Goal: Transaction & Acquisition: Purchase product/service

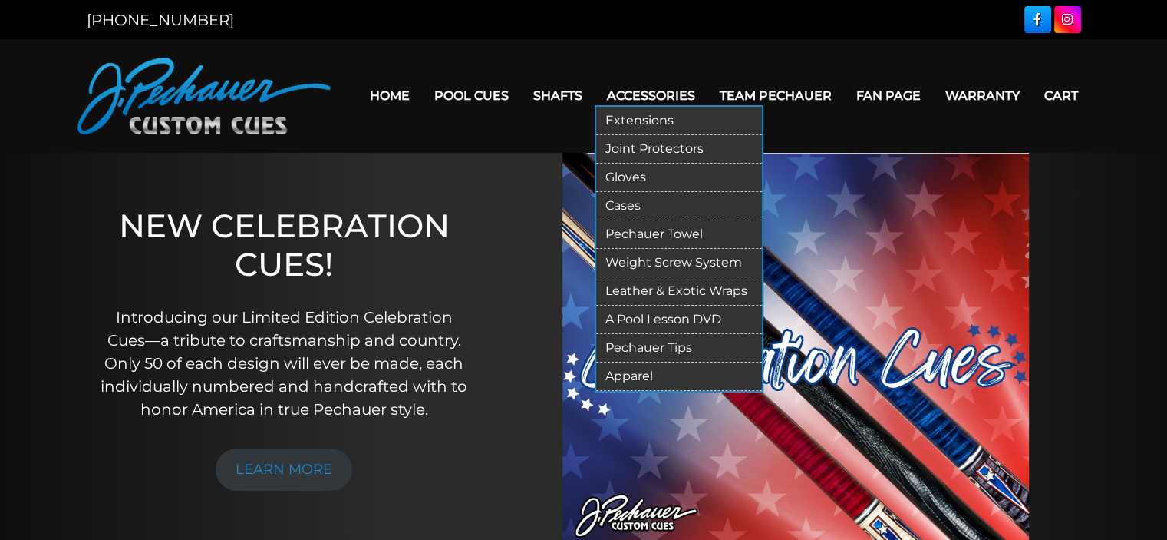
click at [648, 91] on link "Accessories" at bounding box center [651, 95] width 113 height 39
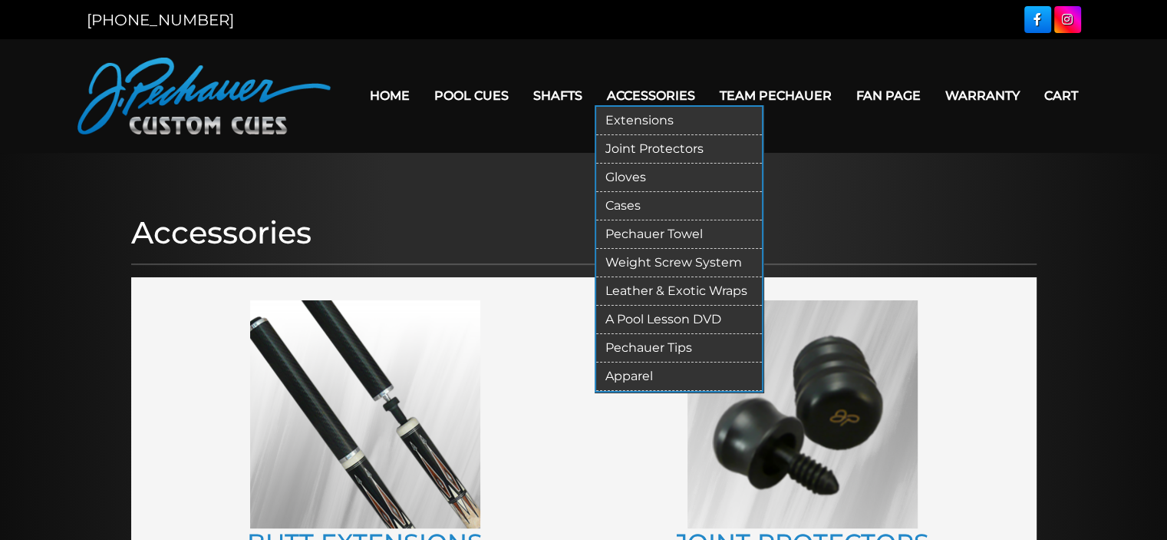
click at [669, 235] on link "Pechauer Towel" at bounding box center [679, 234] width 166 height 28
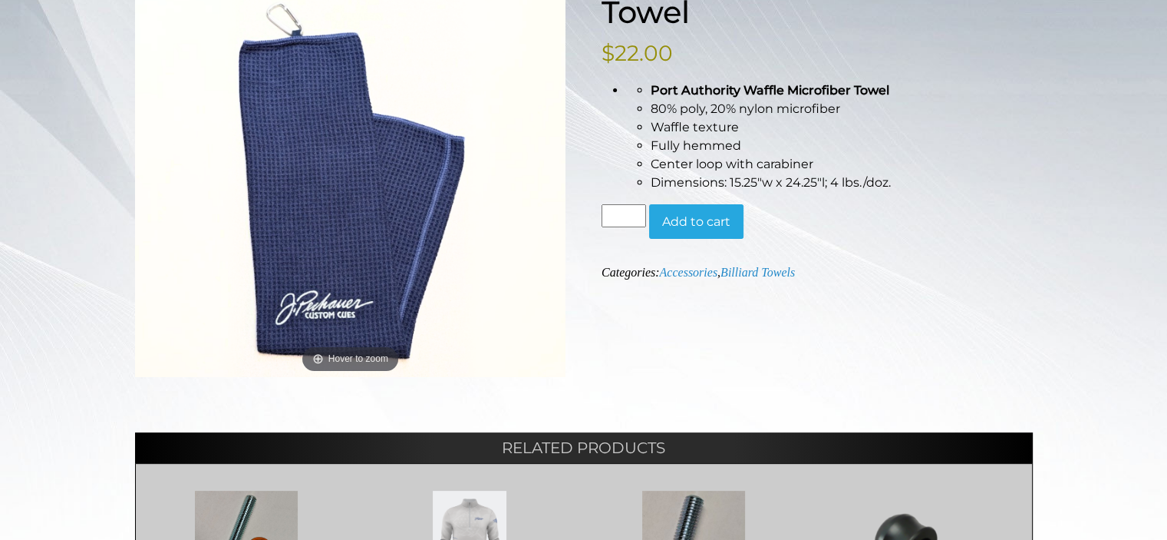
scroll to position [276, 0]
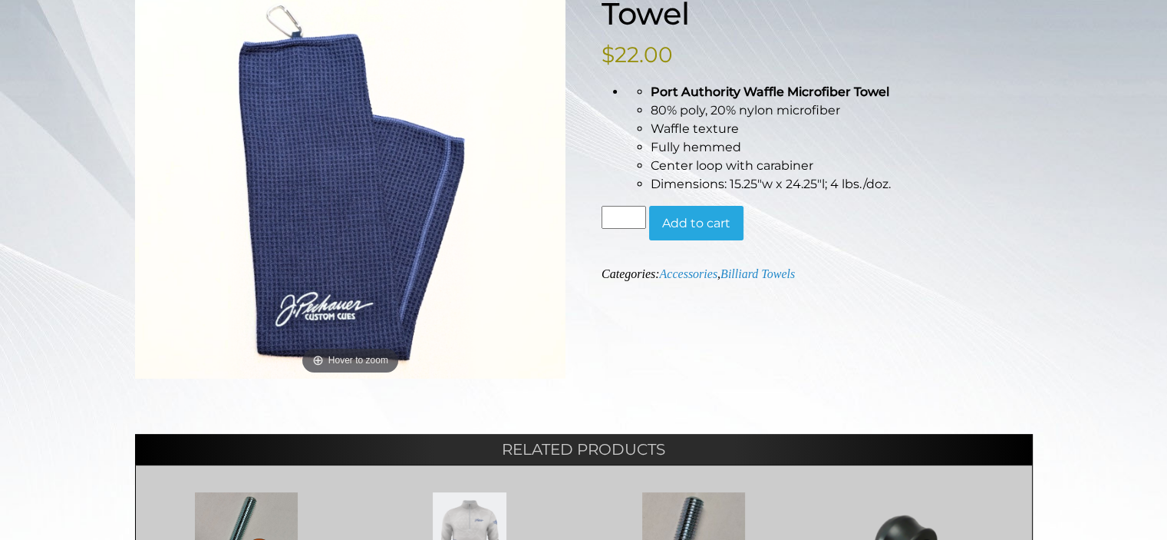
click at [698, 221] on button "Add to cart" at bounding box center [696, 223] width 94 height 35
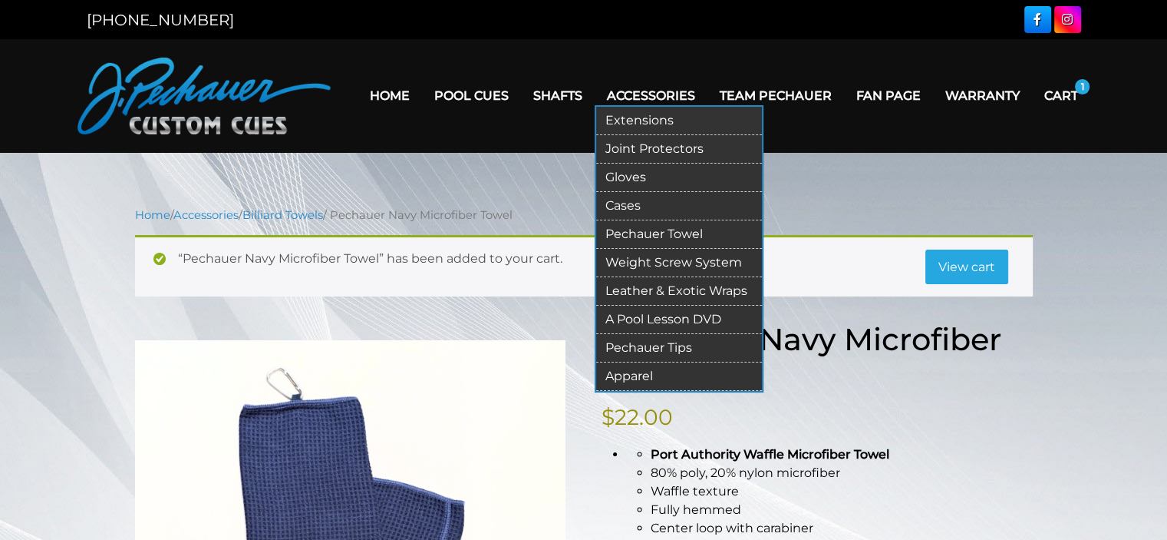
click at [676, 252] on link "Weight Screw System" at bounding box center [679, 263] width 166 height 28
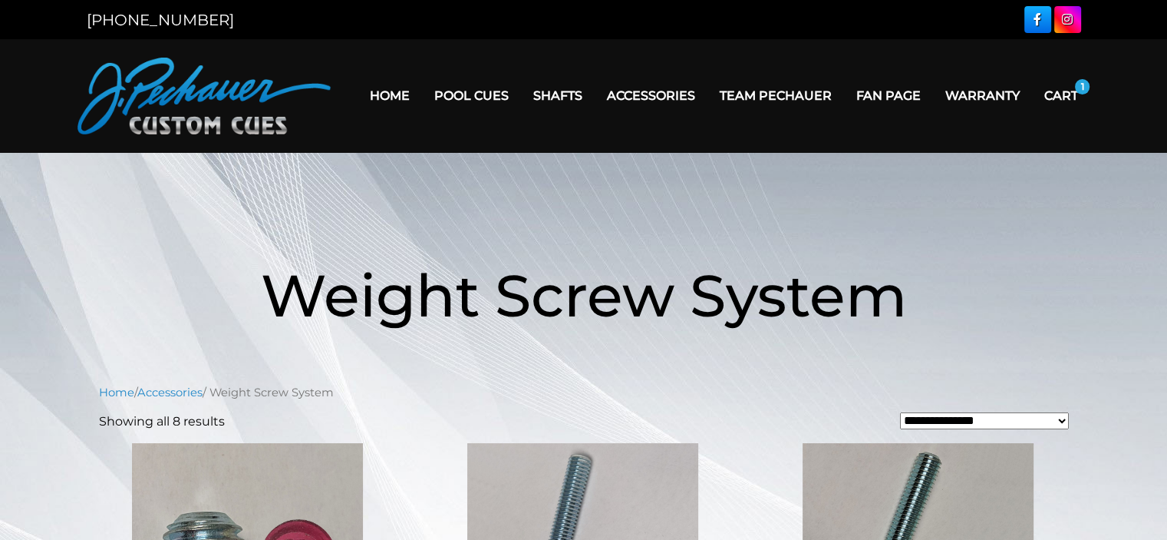
click at [767, 97] on link "Team Pechauer" at bounding box center [776, 95] width 137 height 39
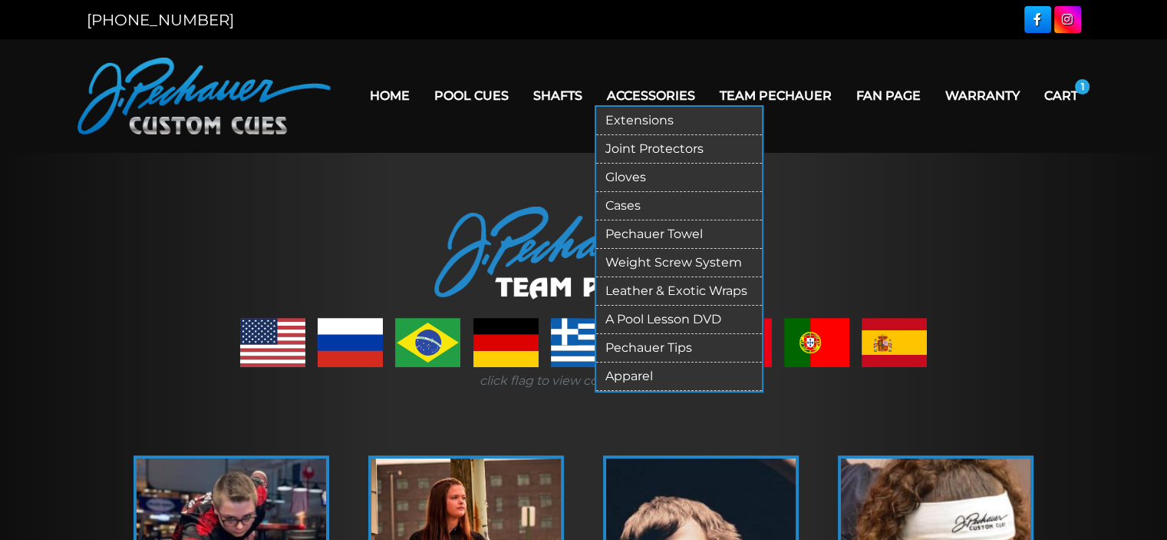
click at [635, 177] on link "Gloves" at bounding box center [679, 177] width 166 height 28
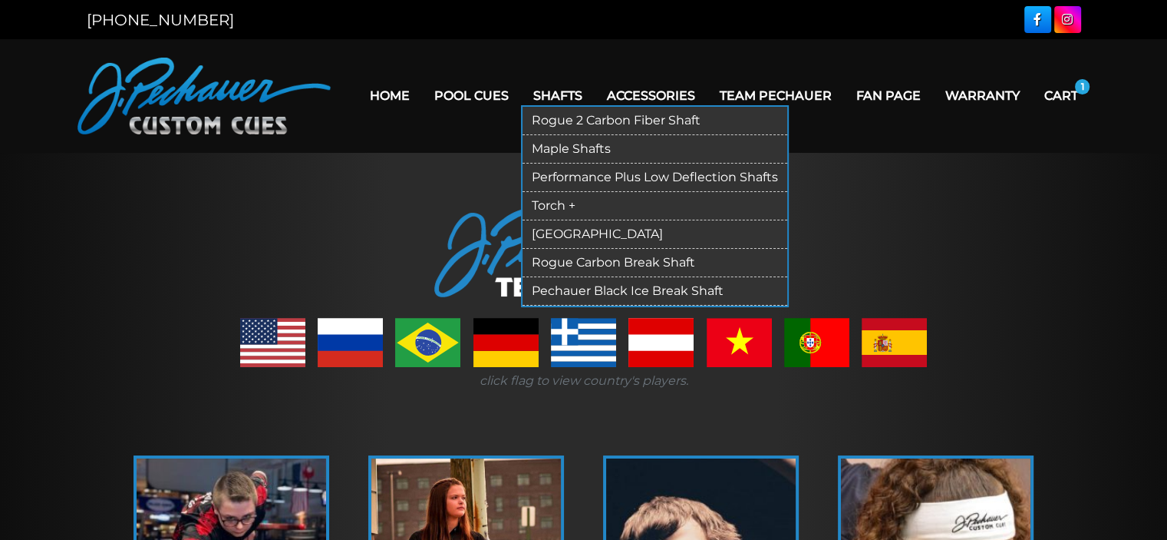
click at [582, 120] on link "Rogue 2 Carbon Fiber Shaft" at bounding box center [655, 121] width 265 height 28
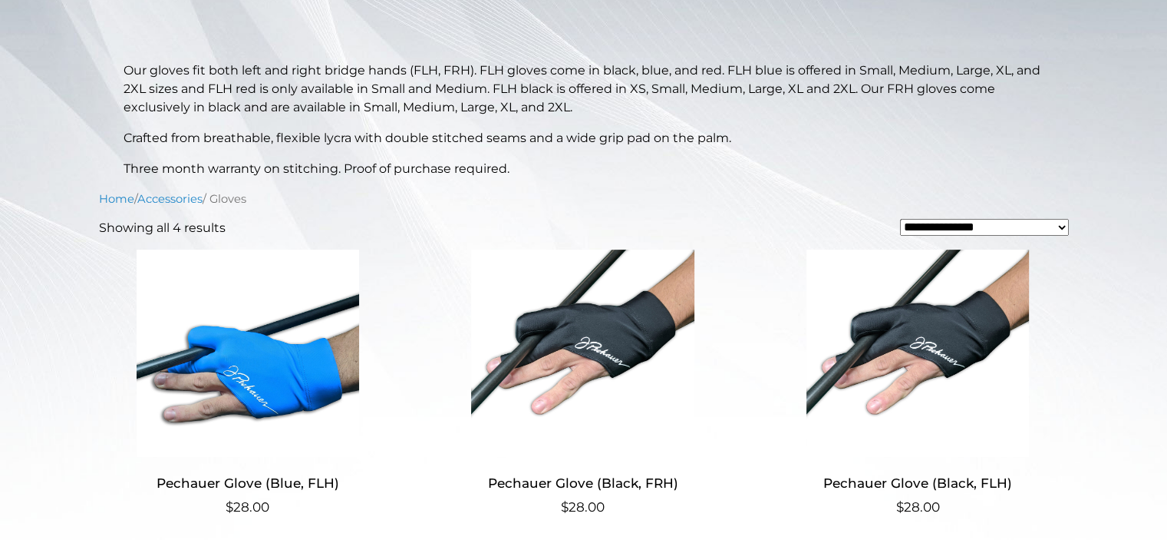
scroll to position [316, 0]
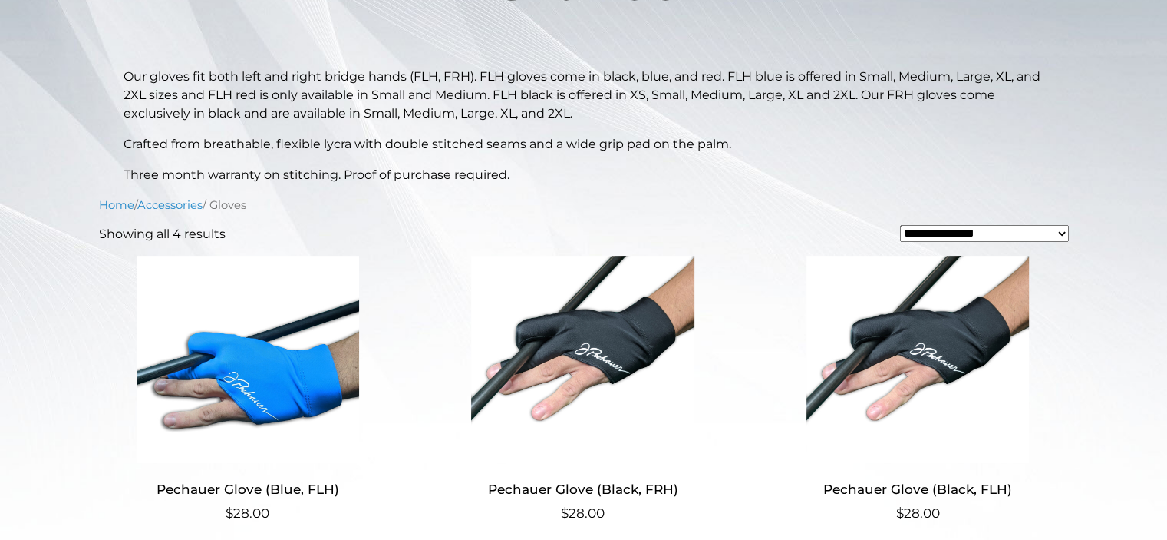
click at [1038, 232] on select "**********" at bounding box center [984, 233] width 169 height 17
click at [1098, 179] on header "Gloves Our gloves fit both left and right bridge hands (FLH, FRH). FLH gloves c…" at bounding box center [583, 37] width 1167 height 294
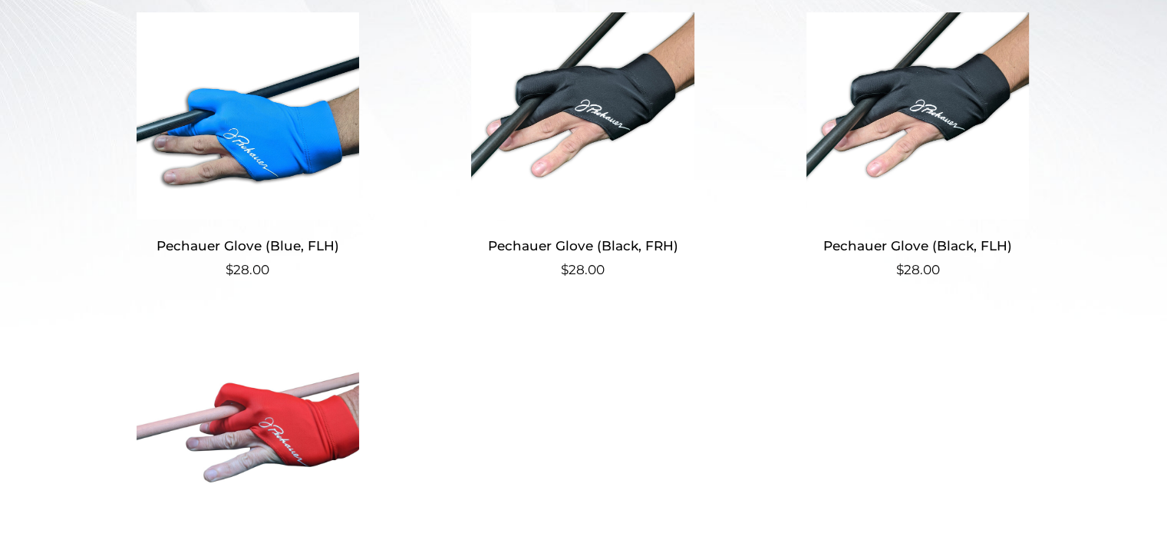
scroll to position [570, 0]
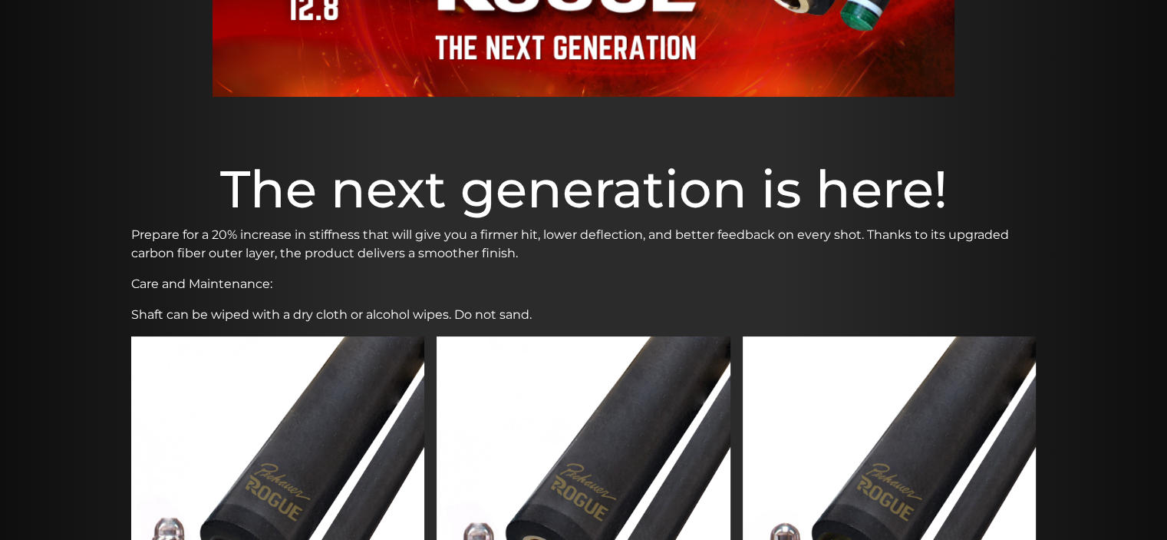
scroll to position [332, 0]
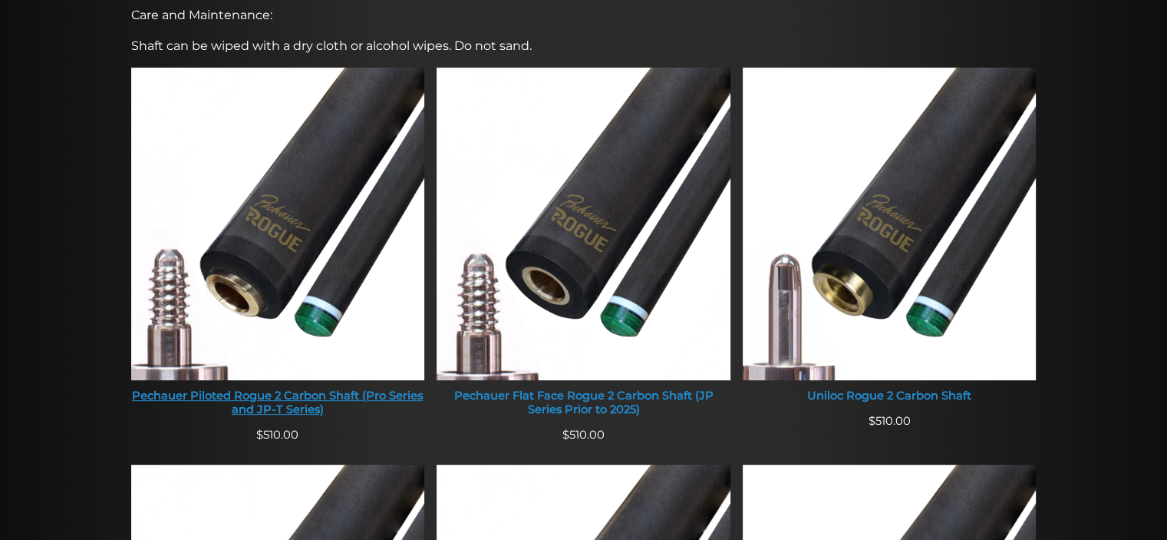
scroll to position [591, 0]
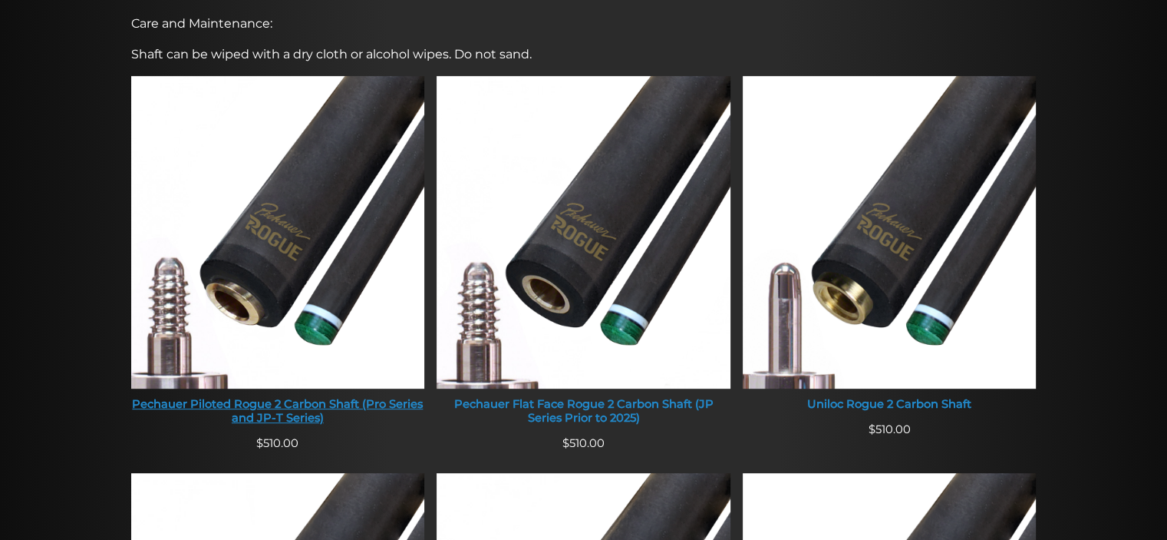
click at [328, 200] on img at bounding box center [278, 232] width 294 height 312
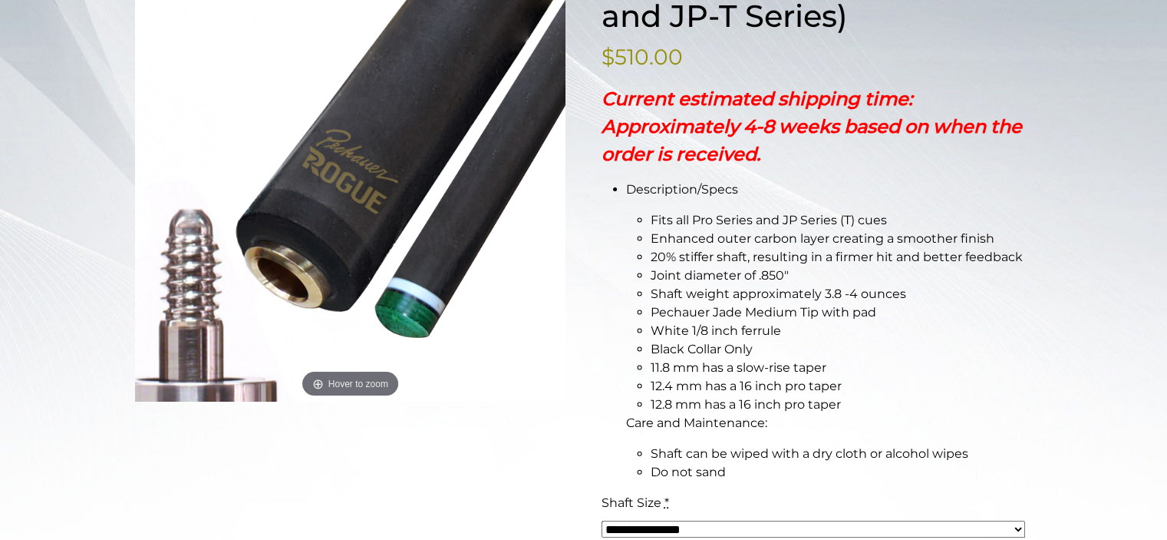
scroll to position [312, 0]
click at [1081, 318] on div "Home / Accessories / Rogue 2 / Pechauer Piloted Rogue 2 Carbon Shaft (Pro Serie…" at bounding box center [583, 457] width 1167 height 1124
click at [1073, 334] on div "Home / Accessories / Rogue 2 / Pechauer Piloted Rogue 2 Carbon Shaft (Pro Serie…" at bounding box center [583, 457] width 1167 height 1124
click at [1059, 350] on div "Home / Accessories / Rogue 2 / Pechauer Piloted Rogue 2 Carbon Shaft (Pro Serie…" at bounding box center [583, 457] width 1167 height 1124
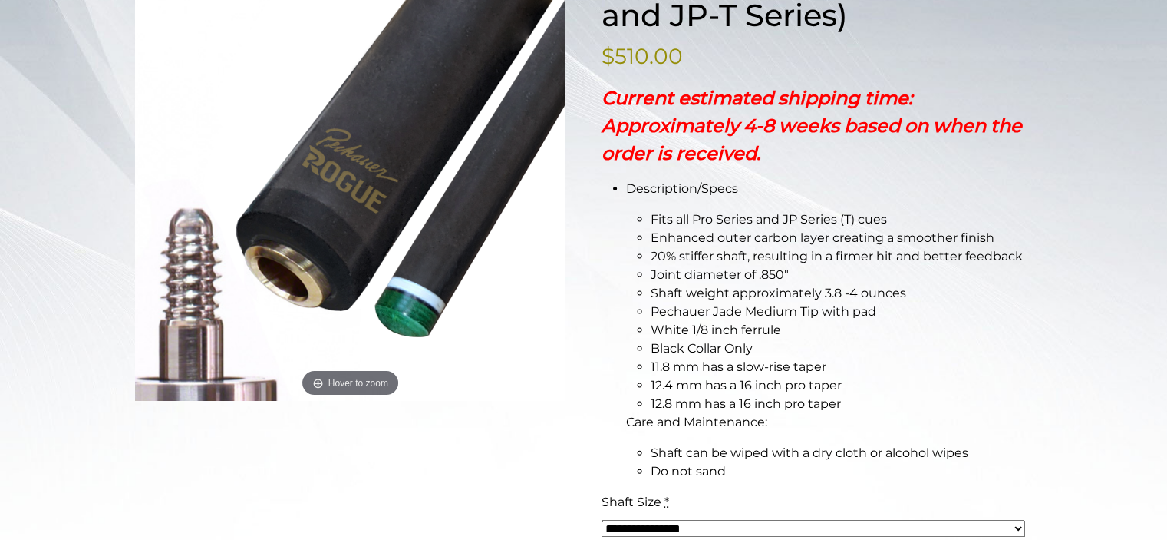
click at [1059, 348] on div "Home / Accessories / Rogue 2 / Pechauer Piloted Rogue 2 Carbon Shaft (Pro Serie…" at bounding box center [583, 457] width 1167 height 1124
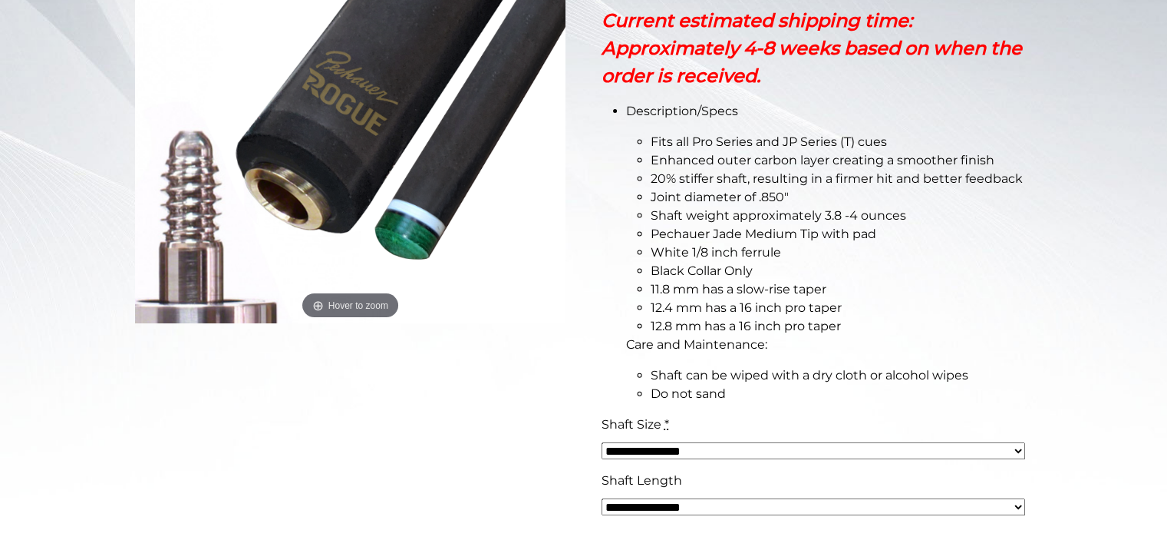
scroll to position [390, 0]
click at [1077, 306] on div "Home / Accessories / Rogue 2 / Pechauer Piloted Rogue 2 Carbon Shaft (Pro Serie…" at bounding box center [583, 379] width 1167 height 1124
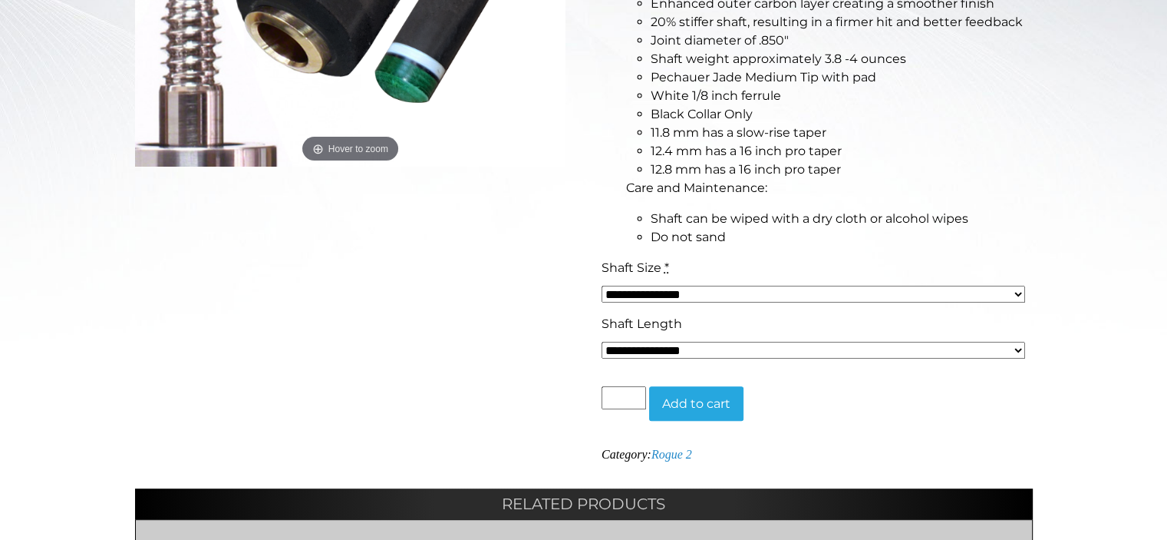
scroll to position [546, 0]
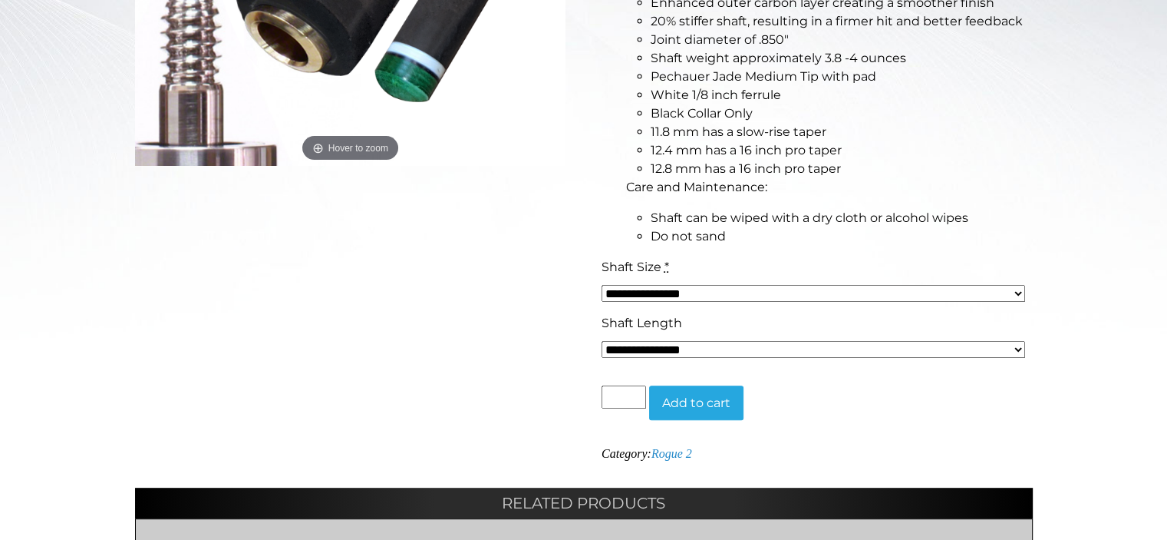
click at [1013, 349] on select "**********" at bounding box center [814, 349] width 424 height 17
click at [1101, 147] on div "Home / Accessories / Rogue 2 / Pechauer Piloted Rogue 2 Carbon Shaft (Pro Serie…" at bounding box center [583, 222] width 1167 height 1124
